Goal: Transaction & Acquisition: Subscribe to service/newsletter

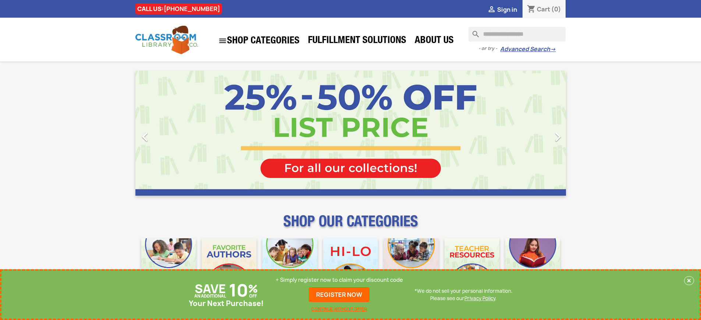
click at [339, 280] on p "+ Simply register now to claim your discount code" at bounding box center [339, 279] width 127 height 7
click at [339, 295] on link "REGISTER NOW" at bounding box center [339, 294] width 61 height 15
click at [339, 280] on p "+ Simply register now to claim your discount code" at bounding box center [339, 279] width 127 height 7
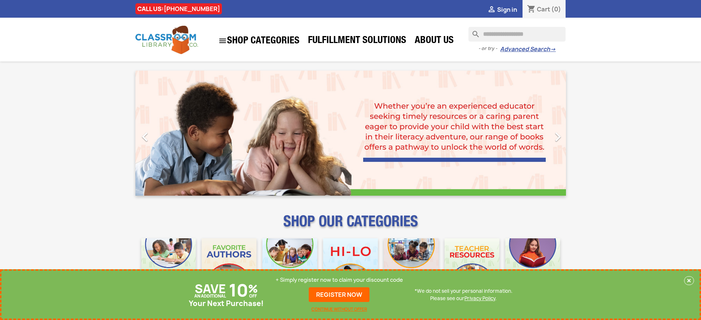
click at [339, 280] on p "+ Simply register now to claim your discount code" at bounding box center [339, 279] width 127 height 7
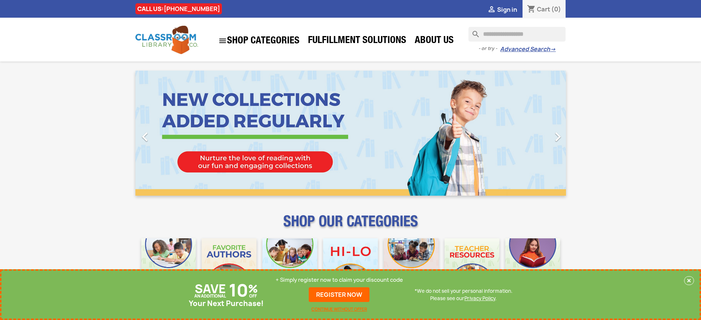
click at [339, 280] on p "+ Simply register now to claim your discount code" at bounding box center [339, 279] width 127 height 7
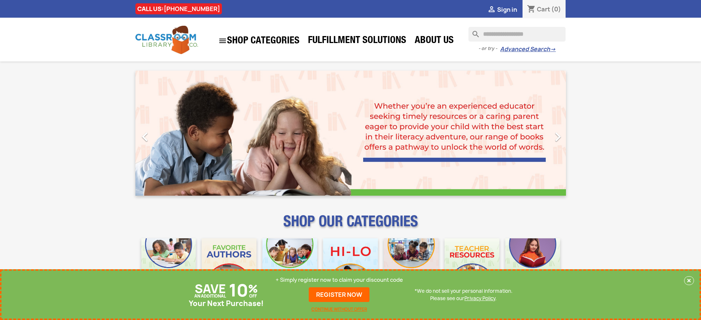
click at [339, 280] on p "+ Simply register now to claim your discount code" at bounding box center [339, 279] width 127 height 7
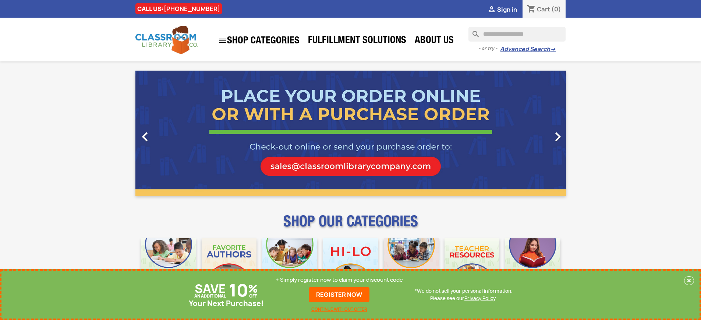
click at [339, 280] on p "+ Simply register now to claim your discount code" at bounding box center [339, 279] width 127 height 7
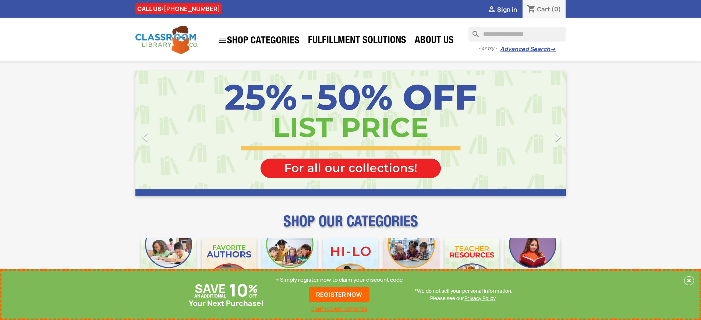
click at [339, 280] on p "+ Simply register now to claim your discount code" at bounding box center [339, 279] width 127 height 7
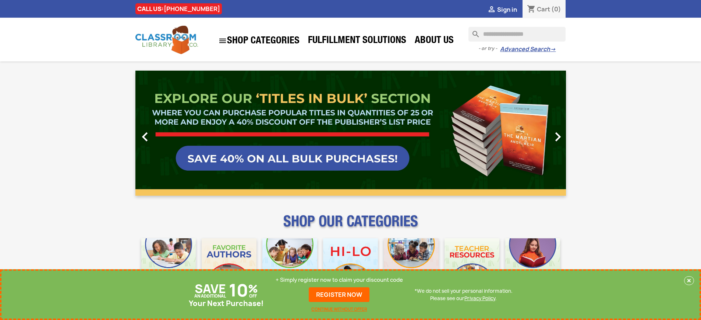
click at [339, 280] on p "+ Simply register now to claim your discount code" at bounding box center [339, 279] width 127 height 7
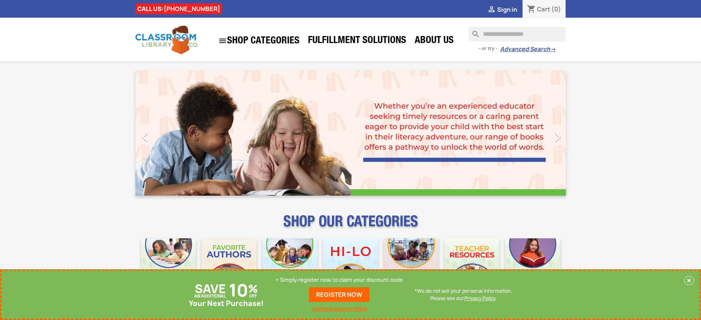
click at [339, 280] on p "+ Simply register now to claim your discount code" at bounding box center [339, 279] width 127 height 7
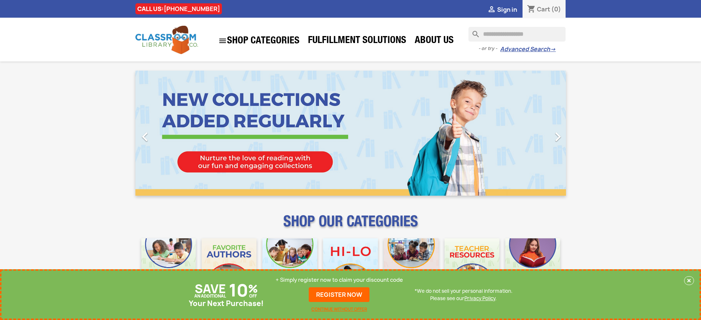
click at [339, 280] on p "+ Simply register now to claim your discount code" at bounding box center [339, 279] width 127 height 7
click at [339, 295] on link "REGISTER NOW" at bounding box center [339, 294] width 61 height 15
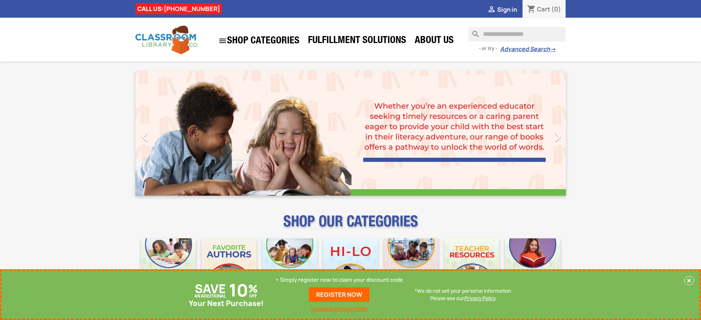
click at [339, 280] on p "+ Simply register now to claim your discount code" at bounding box center [339, 279] width 127 height 7
click at [339, 295] on link "REGISTER NOW" at bounding box center [339, 294] width 61 height 15
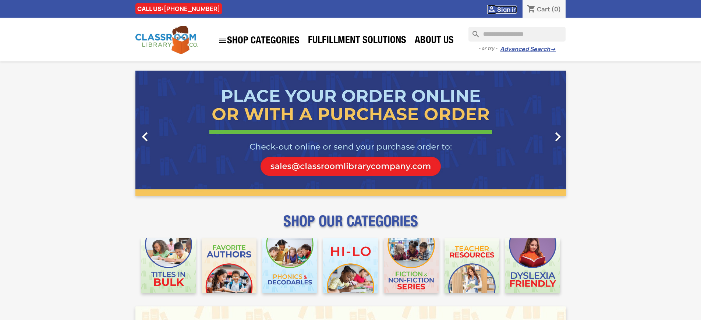
click at [507, 9] on span "Sign in" at bounding box center [507, 10] width 20 height 8
